Goal: Check status: Check status

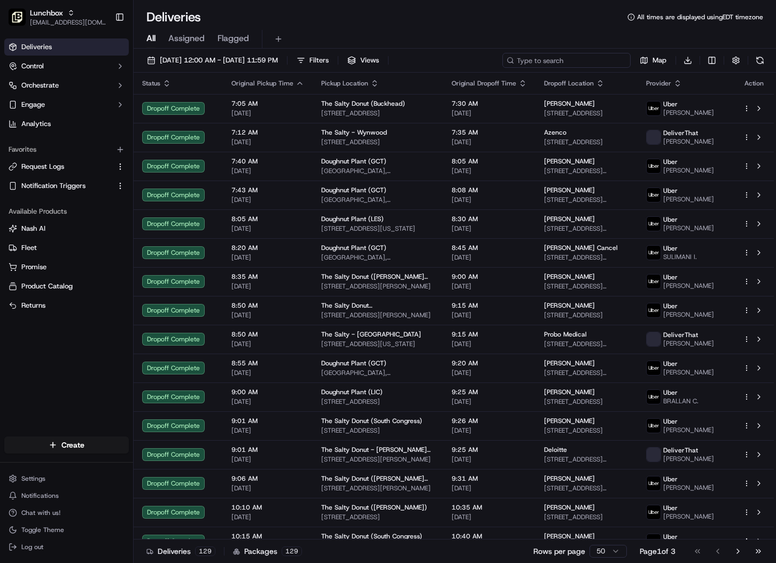
click at [568, 57] on input at bounding box center [566, 60] width 128 height 15
click at [568, 61] on input at bounding box center [566, 60] width 128 height 15
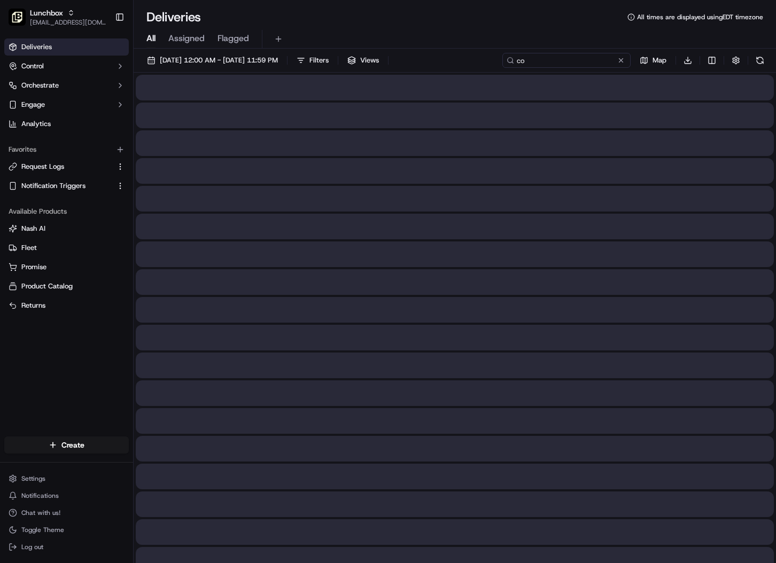
type input "c"
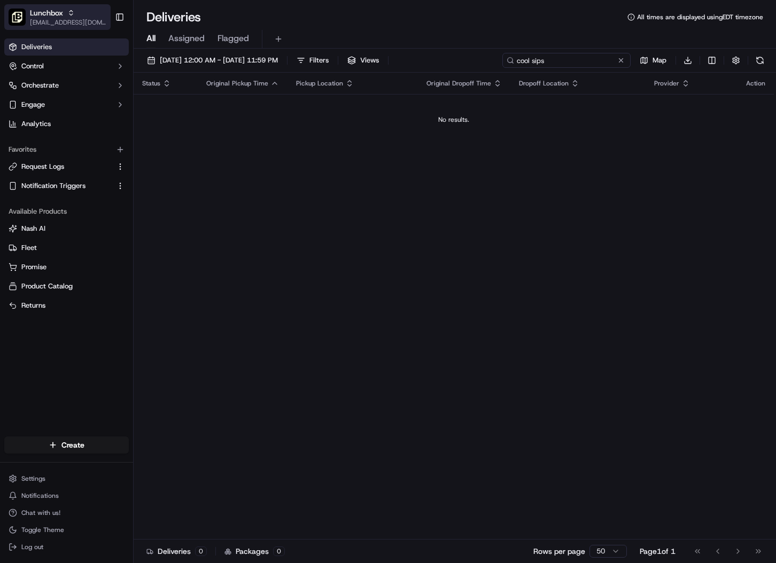
type input "cool sips"
click at [84, 15] on div "Lunchbox" at bounding box center [68, 12] width 76 height 11
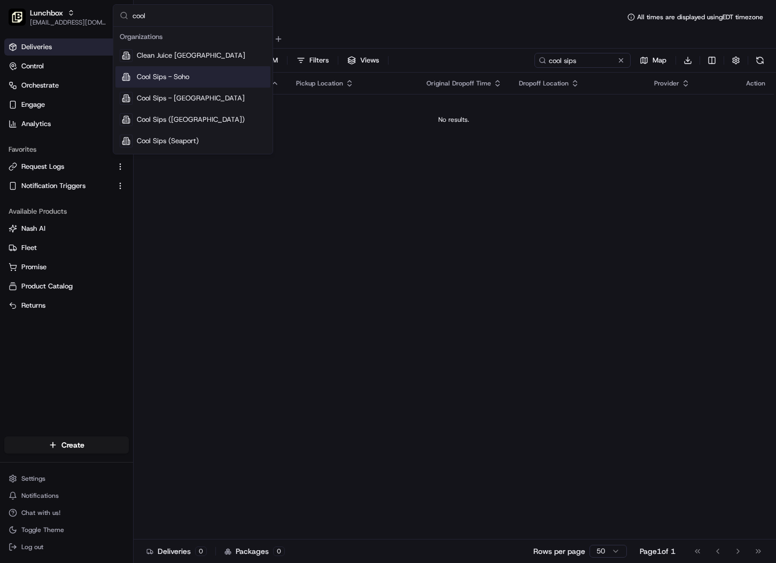
type input "cool"
click at [192, 78] on div "Cool Sips - Soho" at bounding box center [192, 76] width 155 height 21
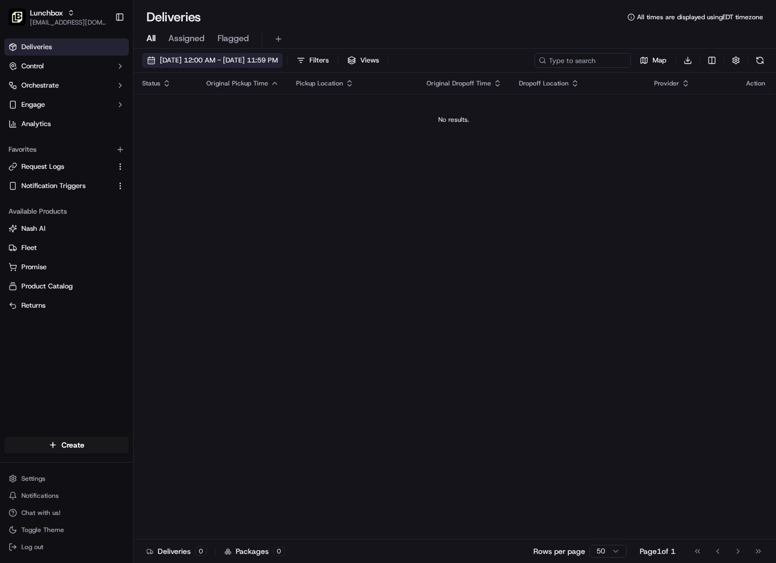
click at [204, 57] on span "[DATE] 12:00 AM - [DATE] 11:59 PM" at bounding box center [219, 61] width 118 height 10
click at [278, 58] on span "[DATE] 12:00 AM - [DATE] 11:59 PM" at bounding box center [219, 61] width 118 height 10
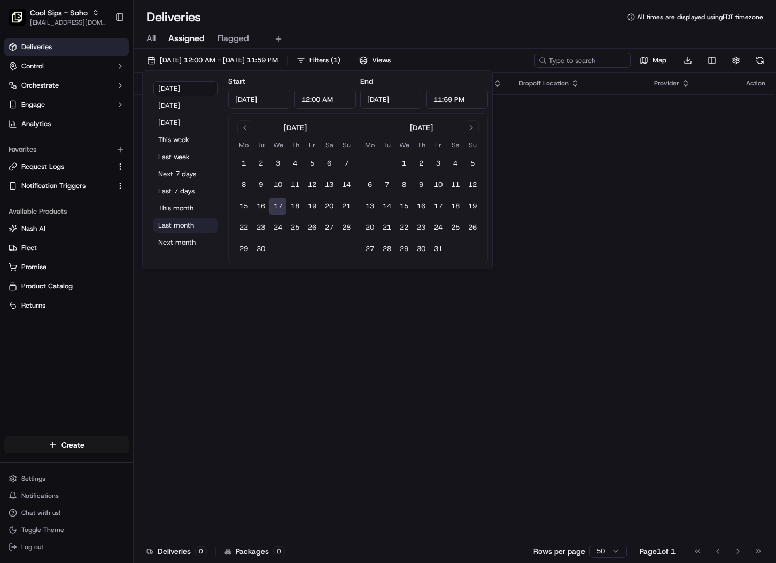
click at [190, 225] on button "Last month" at bounding box center [185, 225] width 64 height 15
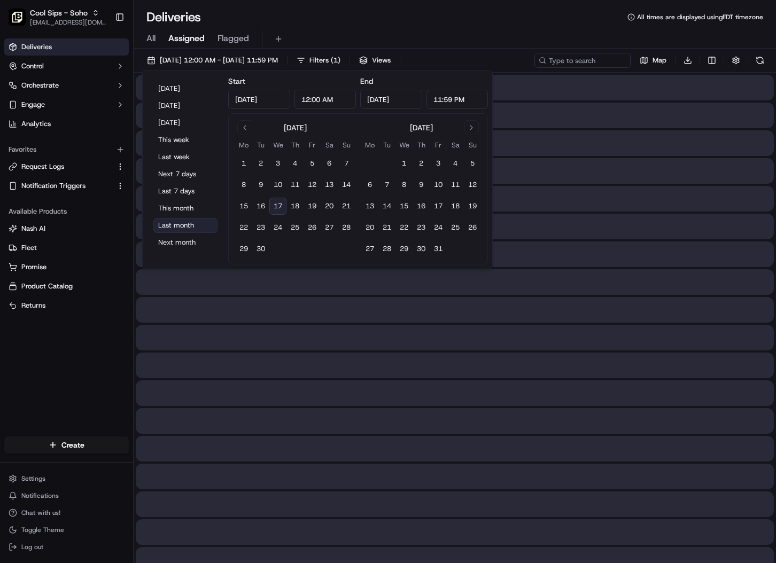
type input "[DATE]"
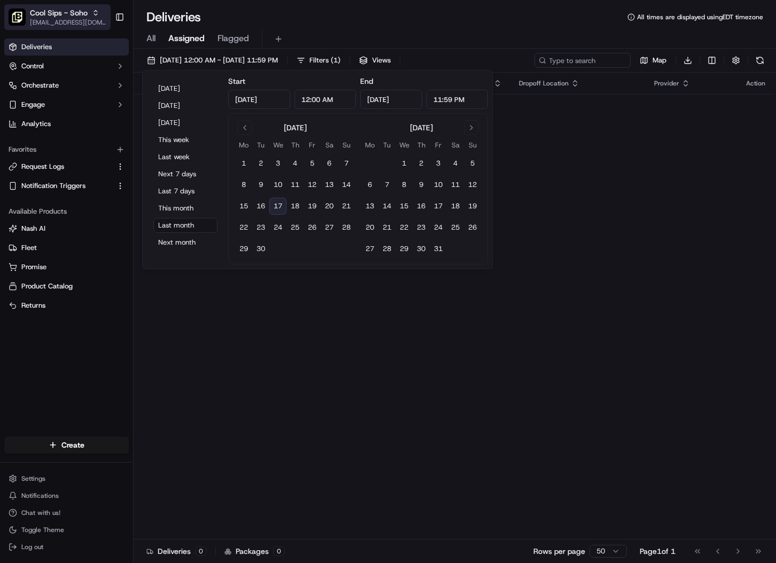
click at [79, 11] on span "Cool Sips - Soho" at bounding box center [59, 12] width 58 height 11
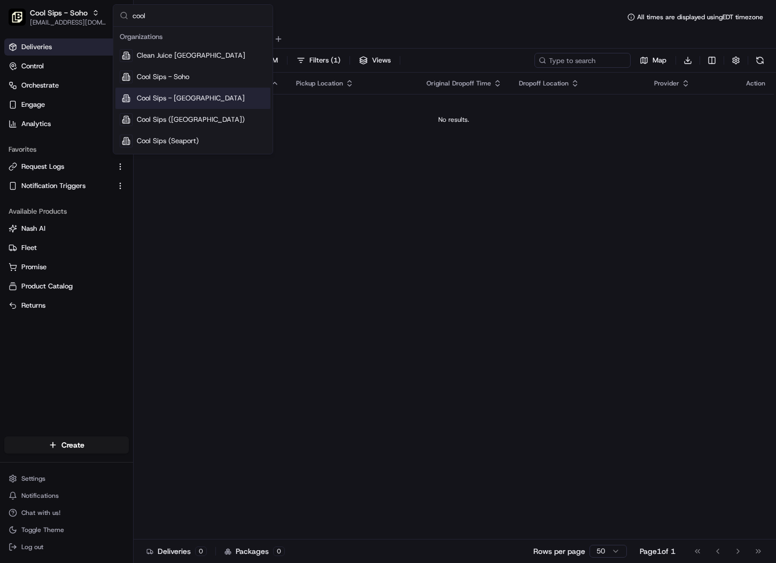
type input "cool"
click at [199, 104] on div "Cool Sips - [GEOGRAPHIC_DATA]" at bounding box center [192, 98] width 155 height 21
